Goal: Information Seeking & Learning: Learn about a topic

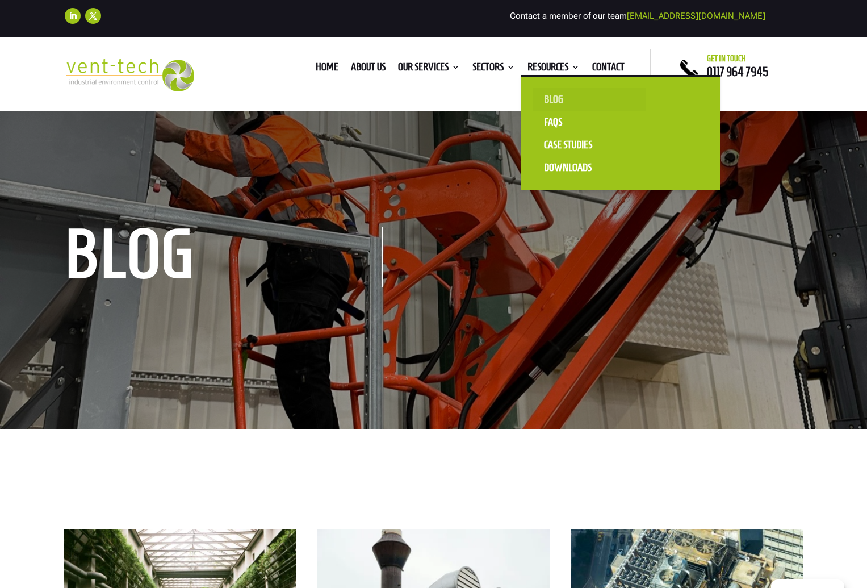
click at [548, 101] on link "Blog" at bounding box center [590, 99] width 114 height 23
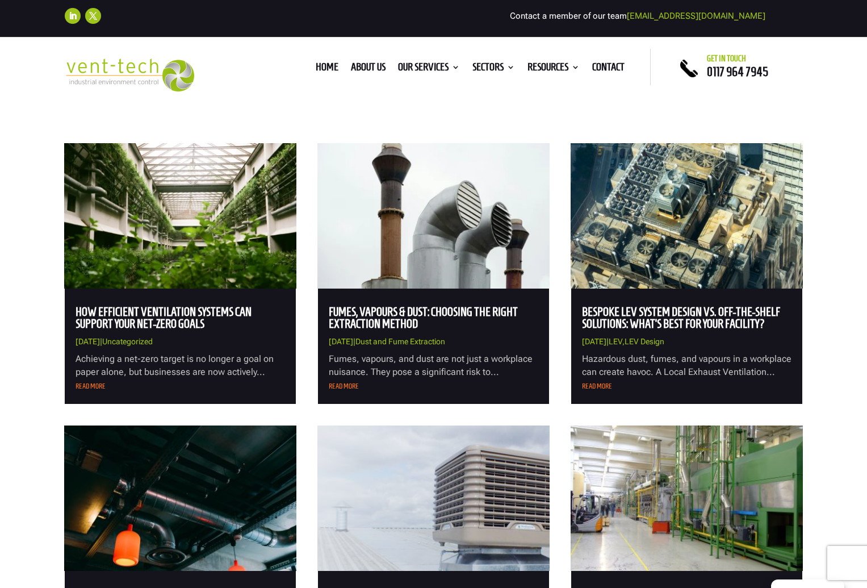
scroll to position [387, 0]
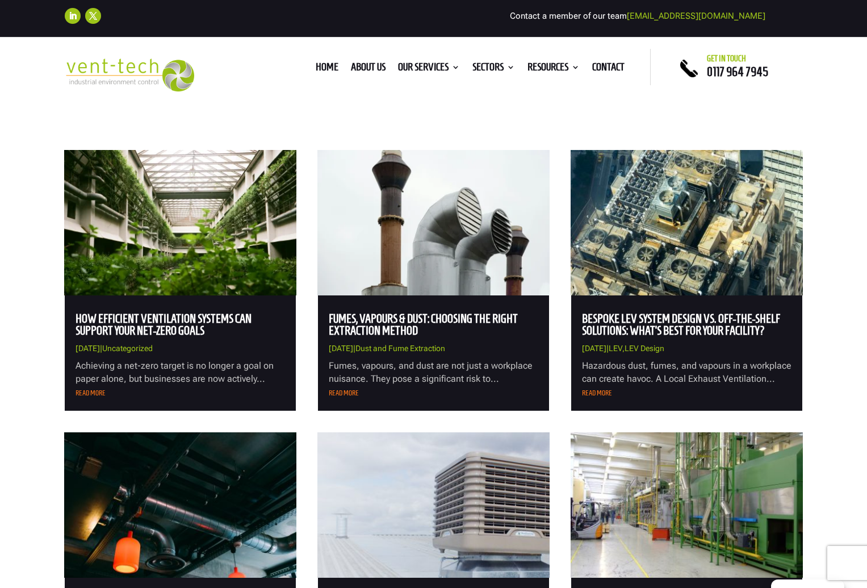
click at [390, 323] on link "Fumes, Vapours & Dust: Choosing the Right Extraction Method" at bounding box center [423, 324] width 189 height 25
click at [184, 329] on link "How Efficient Ventilation Systems Can Support Your Net-Zero Goals" at bounding box center [164, 324] width 176 height 25
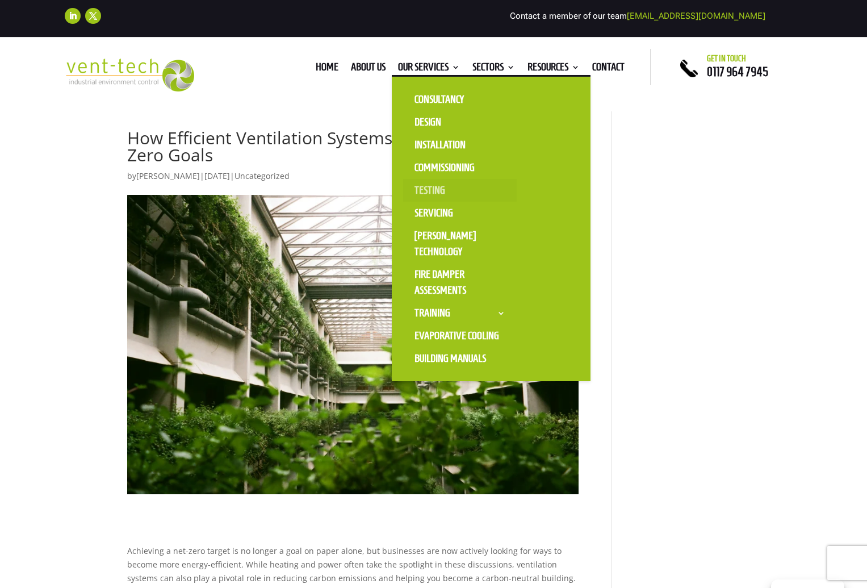
click at [424, 190] on link "Testing" at bounding box center [460, 190] width 114 height 23
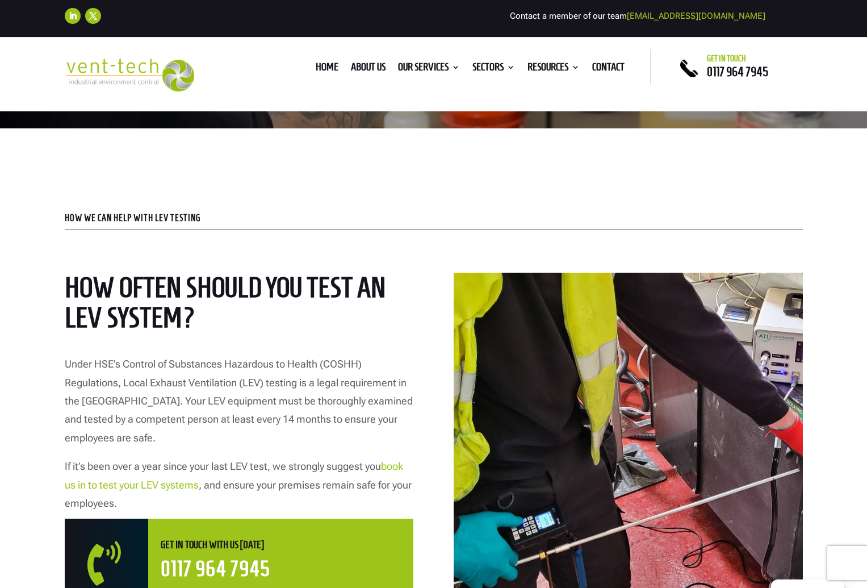
scroll to position [378, 0]
